Goal: Information Seeking & Learning: Learn about a topic

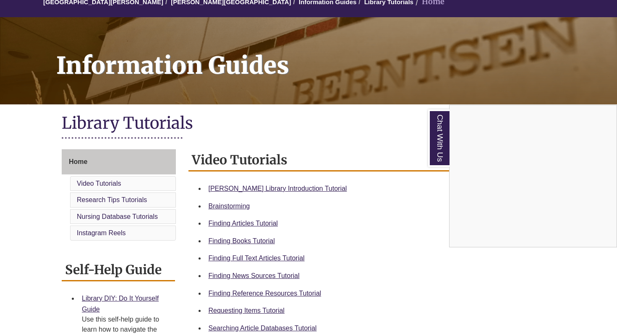
scroll to position [87, 0]
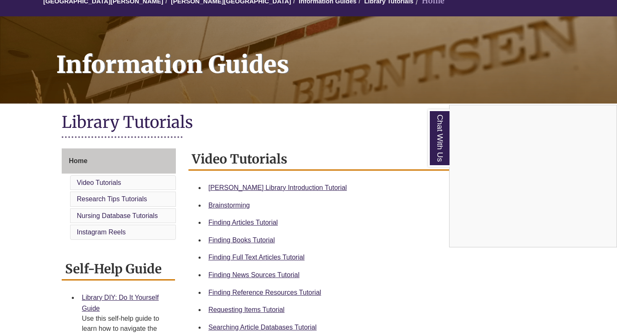
click at [281, 188] on div "Chat With Us" at bounding box center [308, 167] width 617 height 335
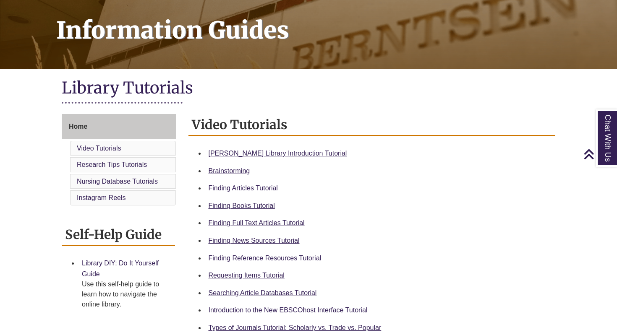
scroll to position [122, 0]
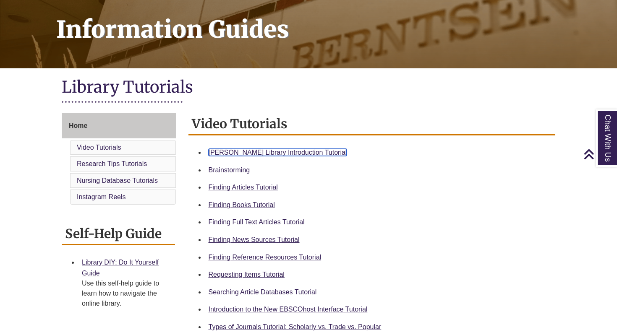
click at [234, 152] on link "[PERSON_NAME] Library Introduction Tutorial" at bounding box center [277, 152] width 138 height 7
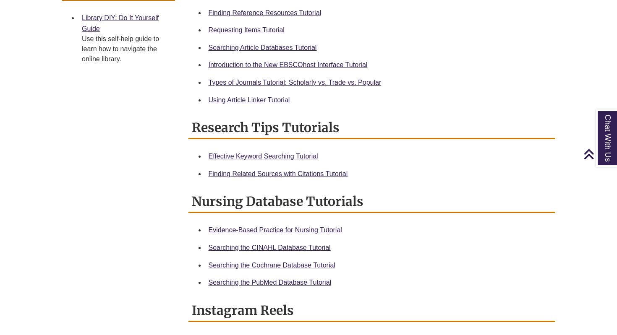
scroll to position [367, 0]
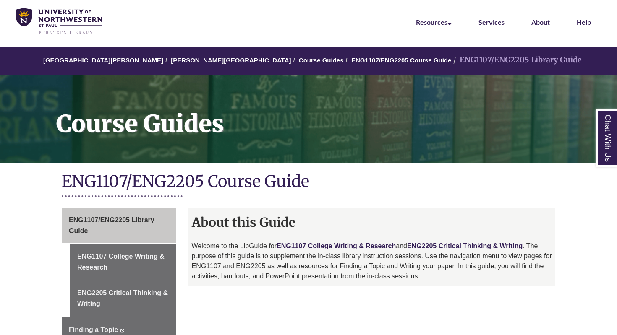
scroll to position [28, 0]
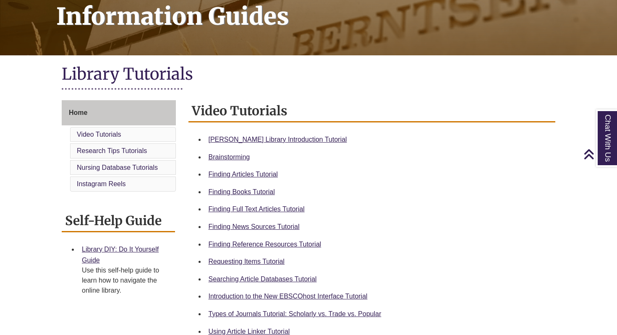
scroll to position [136, 0]
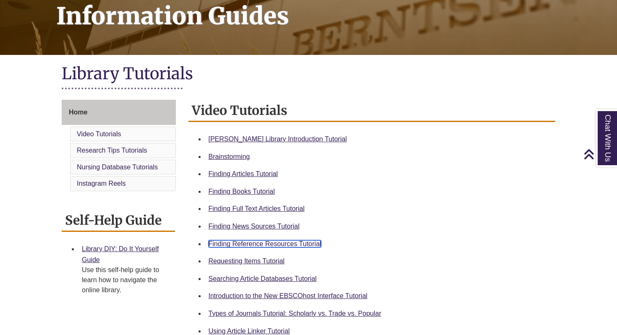
click at [272, 244] on link "Finding Reference Resources Tutorial" at bounding box center [264, 243] width 113 height 7
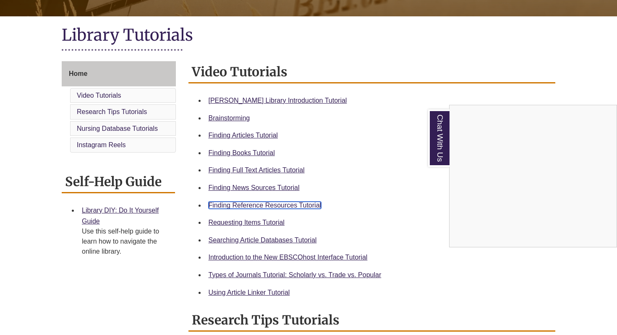
scroll to position [176, 0]
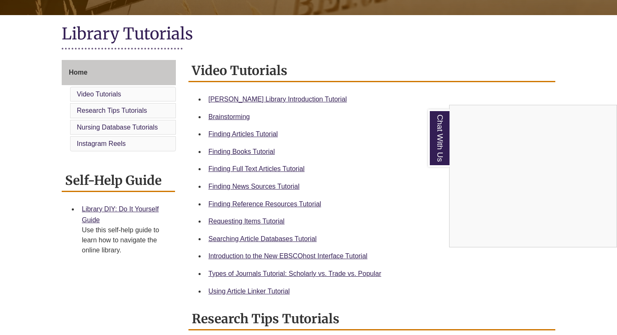
click at [444, 77] on div "Chat With Us" at bounding box center [308, 167] width 617 height 335
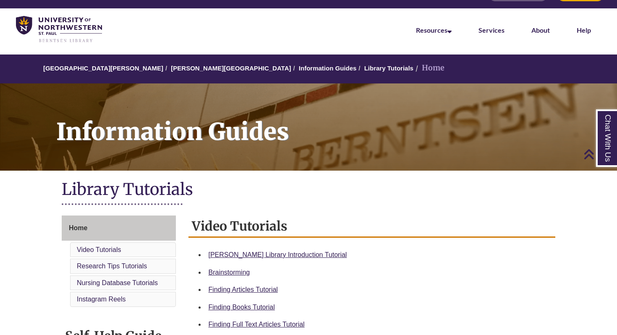
scroll to position [0, 0]
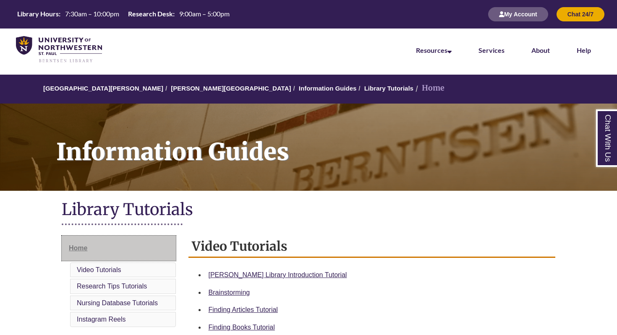
click at [90, 245] on link "Home" at bounding box center [119, 248] width 114 height 25
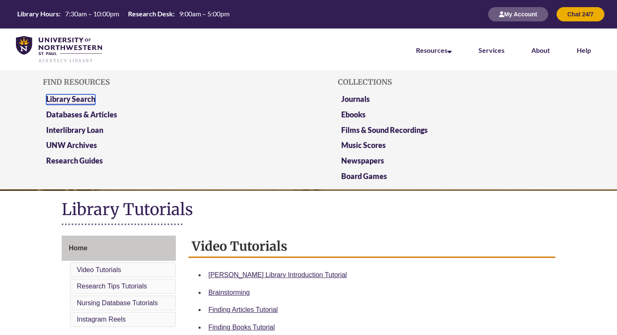
click at [85, 99] on link "Library Search" at bounding box center [70, 99] width 49 height 10
